Goal: Information Seeking & Learning: Learn about a topic

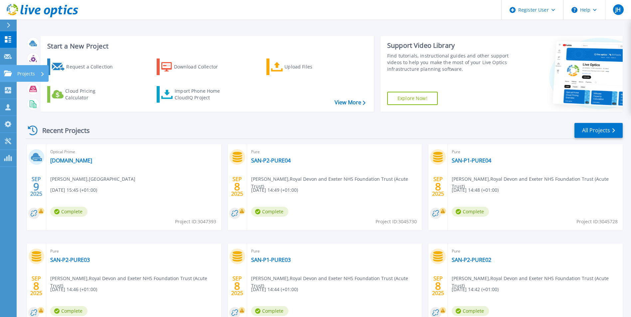
click at [19, 72] on p "Projects" at bounding box center [26, 73] width 18 height 17
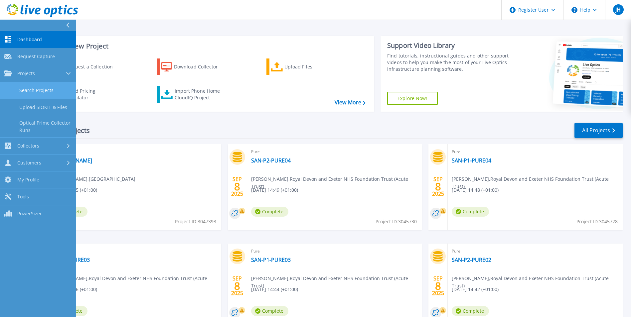
click at [39, 92] on link "Search Projects" at bounding box center [38, 90] width 76 height 17
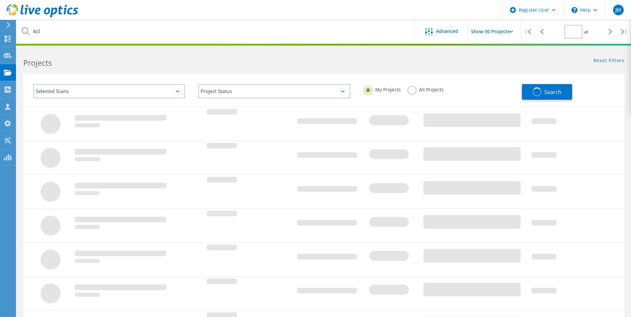
type input "1"
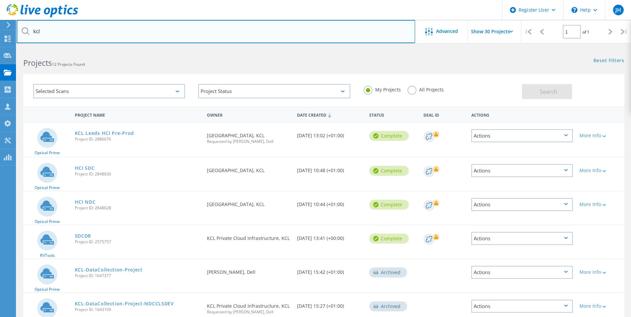
click at [78, 32] on input "kcl" at bounding box center [216, 31] width 398 height 23
drag, startPoint x: 78, startPoint y: 32, endPoint x: -1, endPoint y: 25, distance: 79.4
click at [0, 25] on html "Register User \n Help Explore Helpful Articles Contact Support JH Dell User [PE…" at bounding box center [315, 280] width 631 height 560
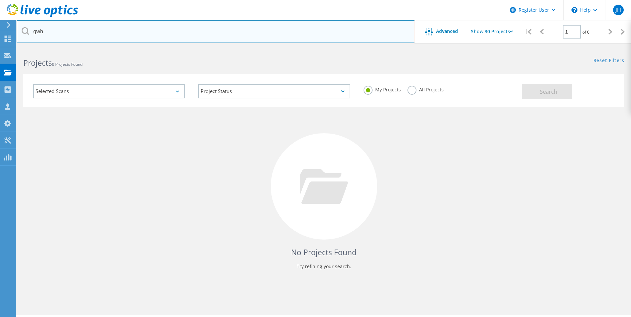
click at [40, 35] on input "gwh" at bounding box center [216, 31] width 398 height 23
type input "[PERSON_NAME]"
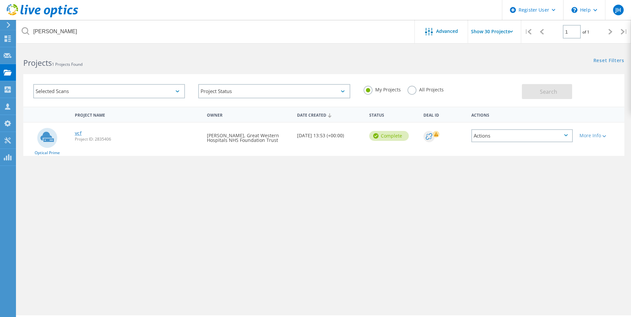
click at [77, 132] on link "vcf" at bounding box center [78, 133] width 7 height 5
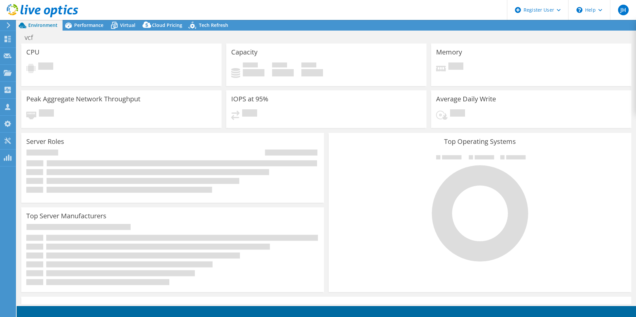
select select "EULondon"
select select "GBP"
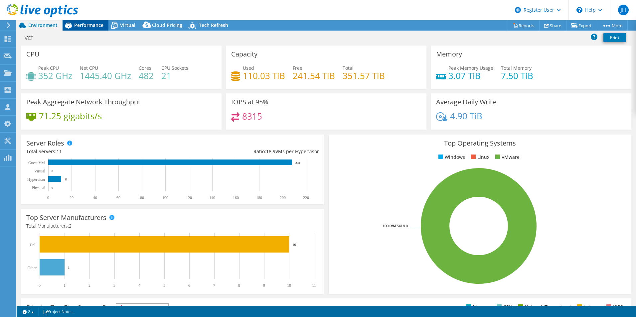
click at [78, 22] on span "Performance" at bounding box center [88, 25] width 29 height 6
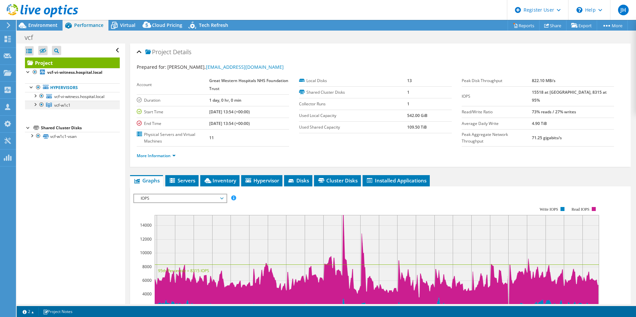
click at [36, 104] on div at bounding box center [35, 104] width 7 height 7
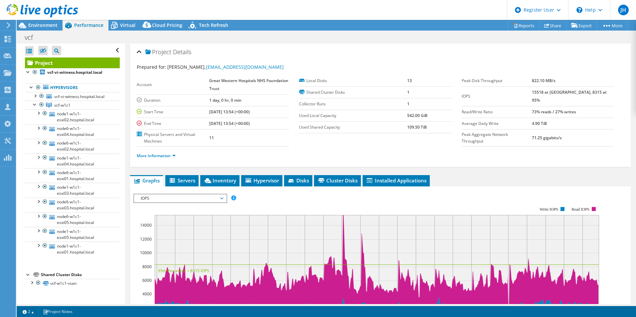
click at [46, 21] on div at bounding box center [39, 11] width 78 height 22
click at [46, 22] on div at bounding box center [39, 11] width 78 height 22
click at [125, 18] on header "JH Dell User Jamie Harris Jamie.Harris@dell.com Dell My Profile Log Out \n Help…" at bounding box center [318, 10] width 636 height 20
click at [124, 23] on span "Virtual" at bounding box center [127, 25] width 15 height 6
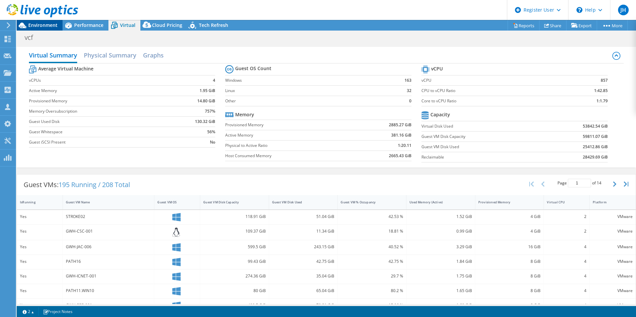
click at [46, 24] on span "Environment" at bounding box center [42, 25] width 29 height 6
